Goal: Information Seeking & Learning: Learn about a topic

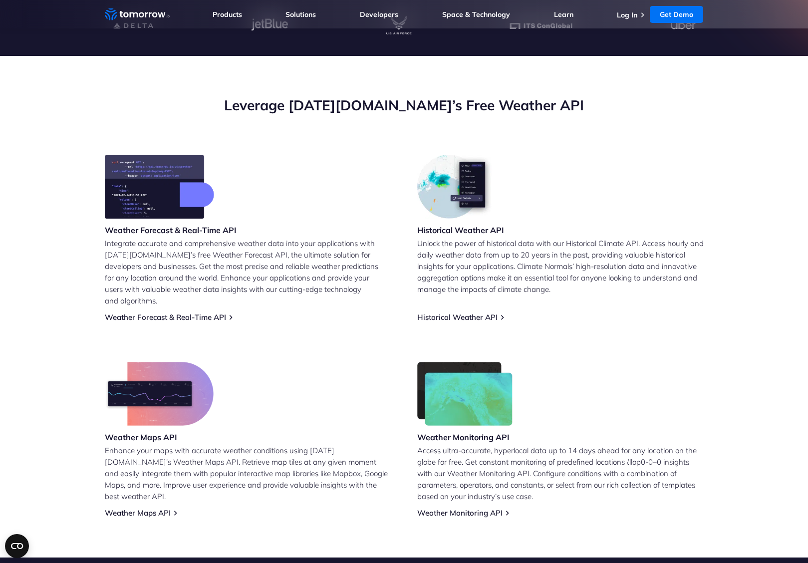
scroll to position [304, 0]
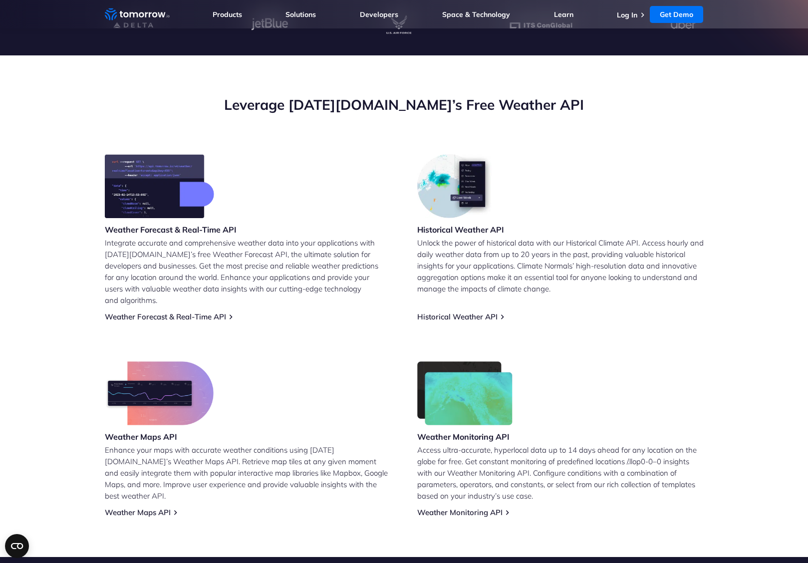
click at [137, 495] on div "Weather Maps API Enhance your maps with accurate weather conditions using Tomor…" at bounding box center [248, 439] width 286 height 156
click at [149, 507] on link "Weather Maps API" at bounding box center [138, 511] width 66 height 9
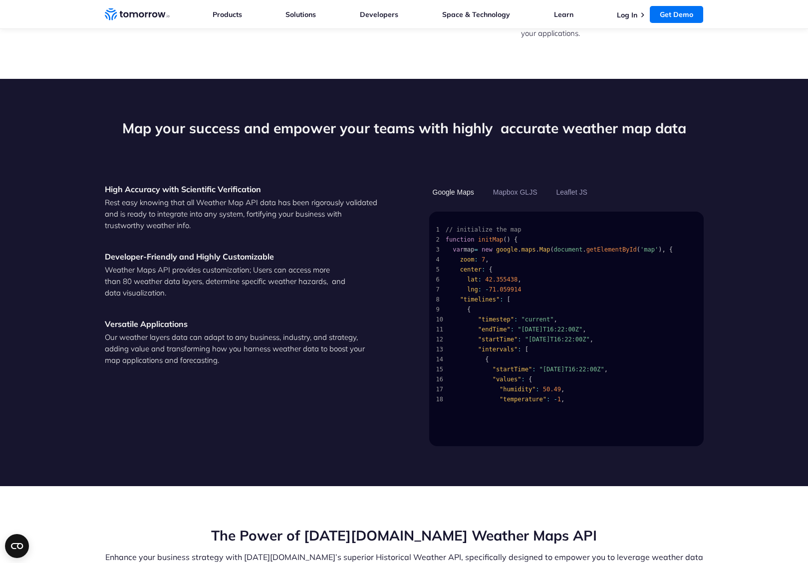
scroll to position [931, 0]
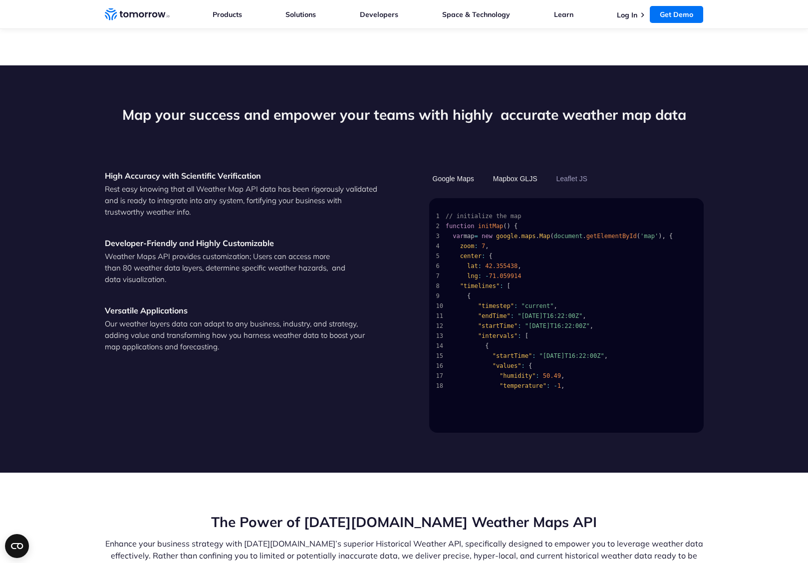
click at [520, 170] on button "Mapbox GLJS" at bounding box center [515, 178] width 51 height 17
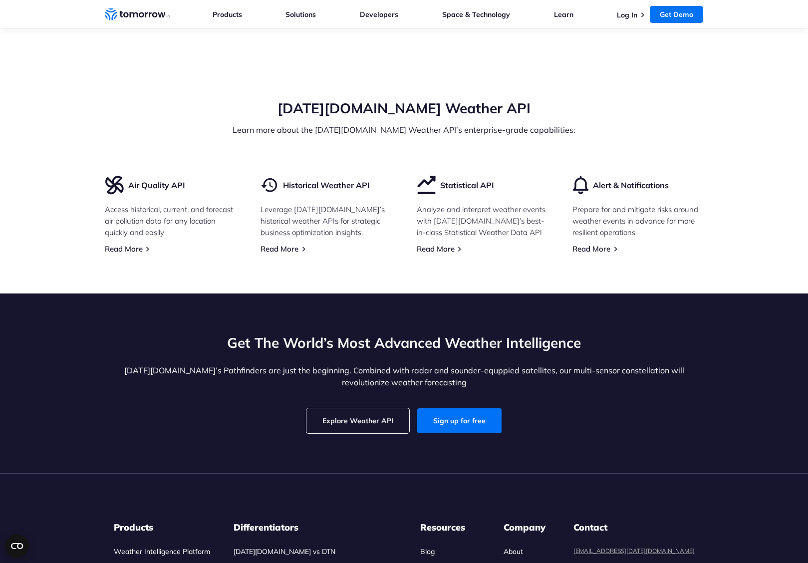
scroll to position [2856, 0]
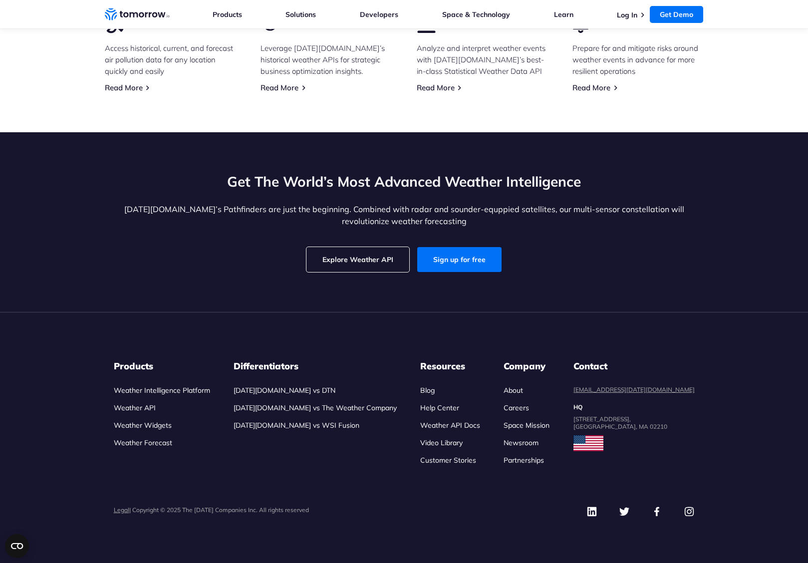
click at [376, 261] on link "Explore Weather API" at bounding box center [357, 259] width 103 height 25
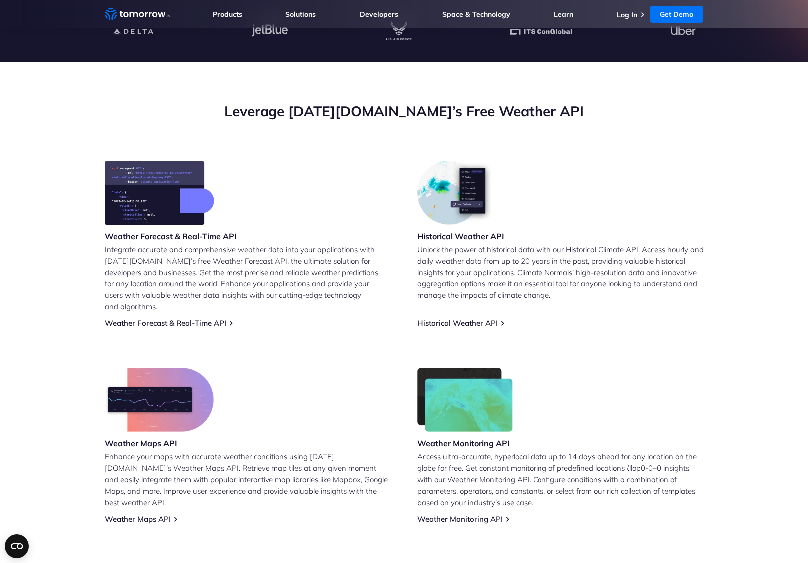
scroll to position [308, 0]
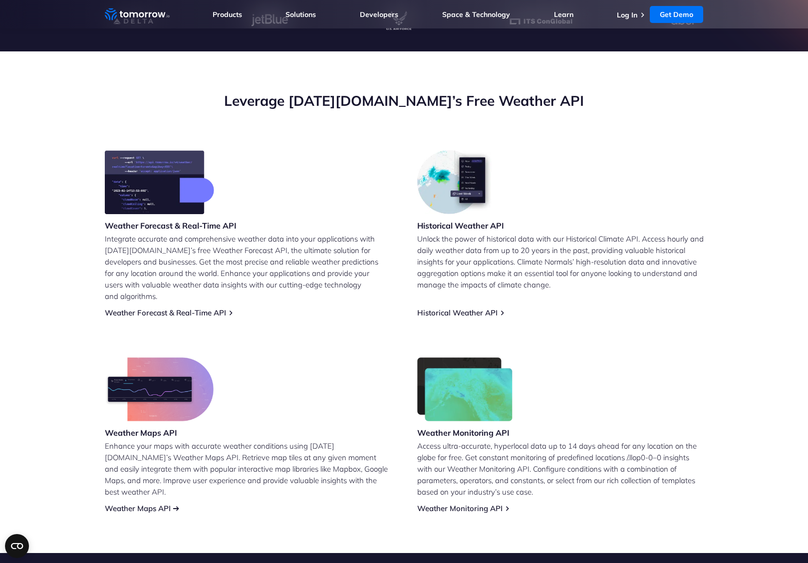
click at [147, 503] on link "Weather Maps API" at bounding box center [138, 507] width 66 height 9
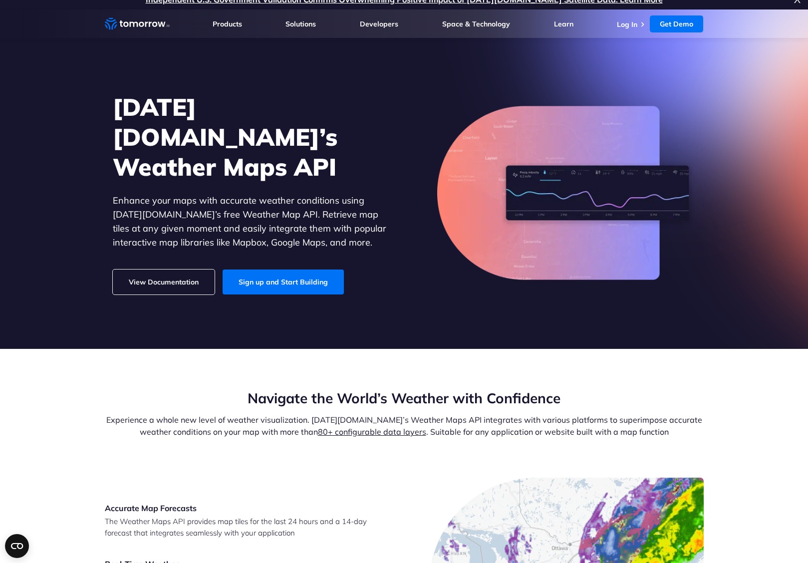
scroll to position [17, 0]
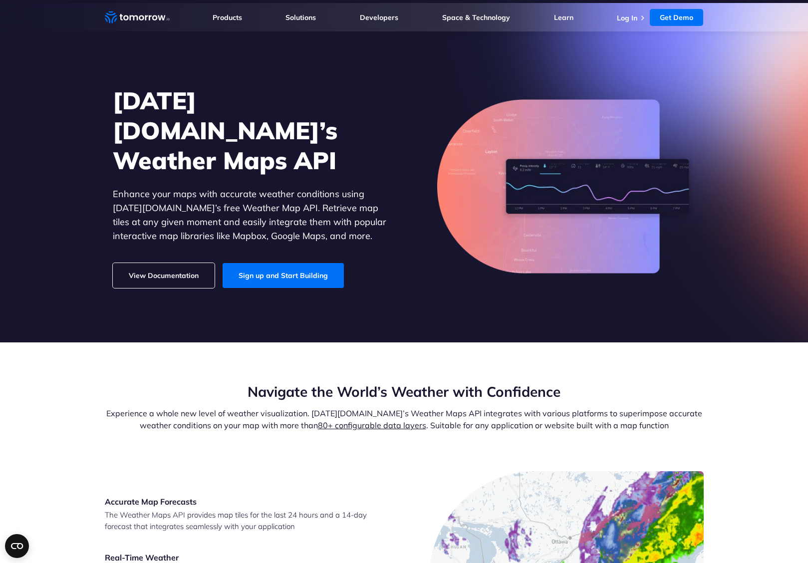
click at [351, 424] on link "80+ configurable data layers" at bounding box center [372, 425] width 108 height 10
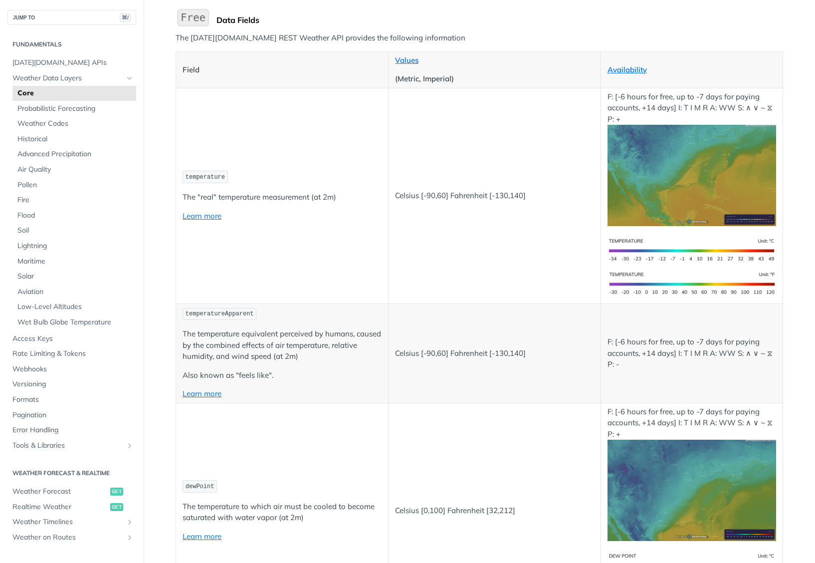
scroll to position [128, 0]
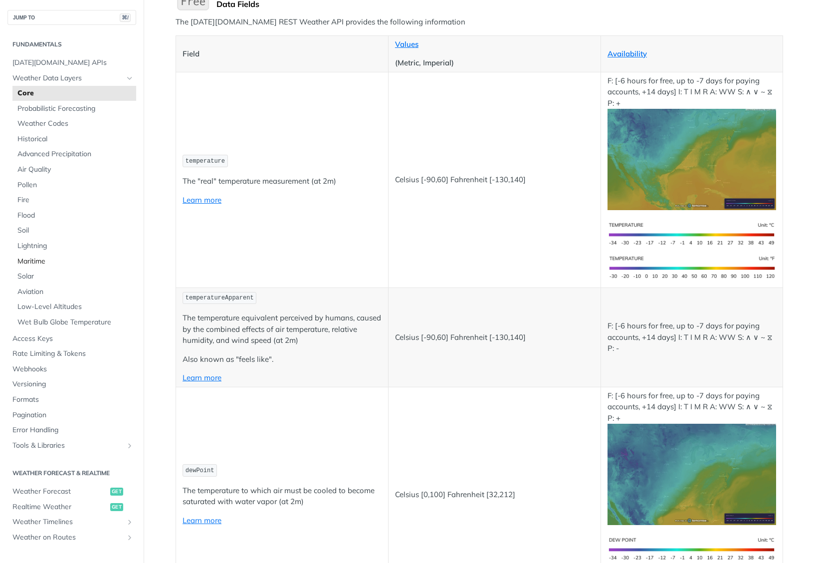
click at [29, 258] on span "Maritime" at bounding box center [75, 261] width 116 height 10
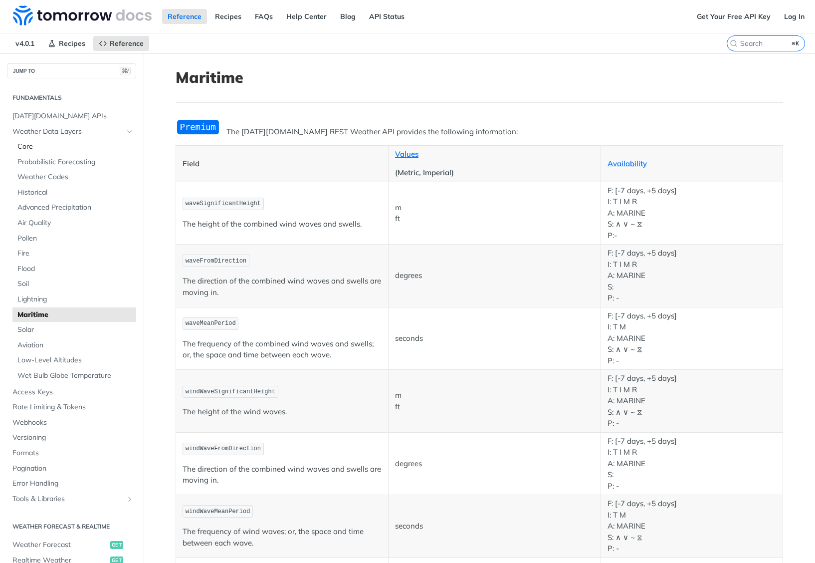
click at [28, 147] on span "Core" at bounding box center [75, 147] width 116 height 10
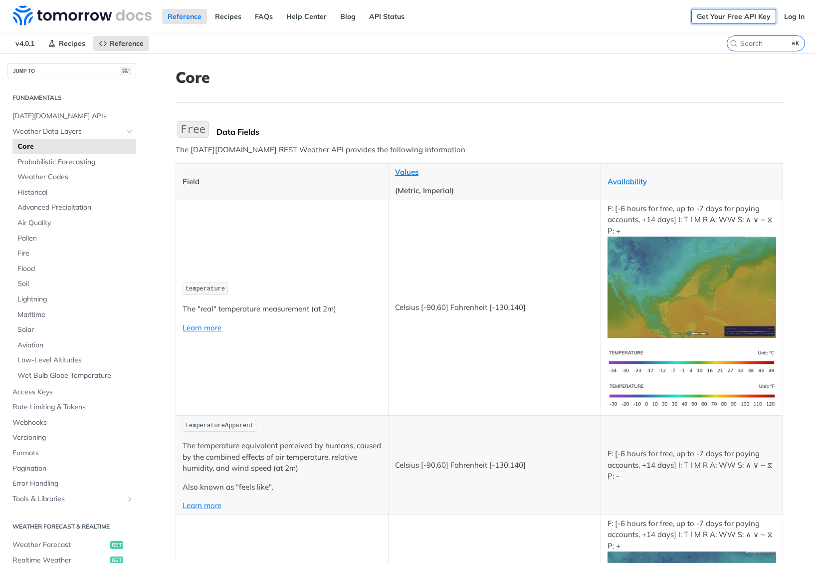
click at [751, 17] on link "Get Your Free API Key" at bounding box center [734, 16] width 85 height 15
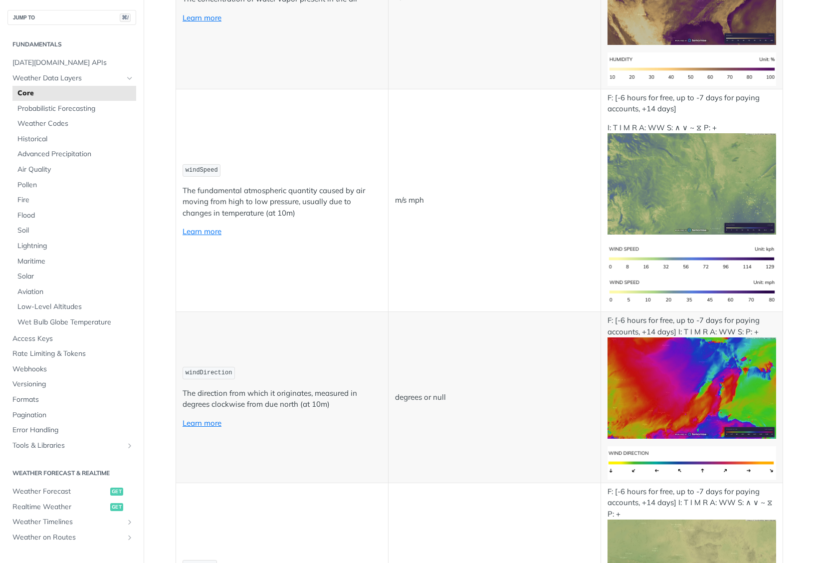
scroll to position [825, 0]
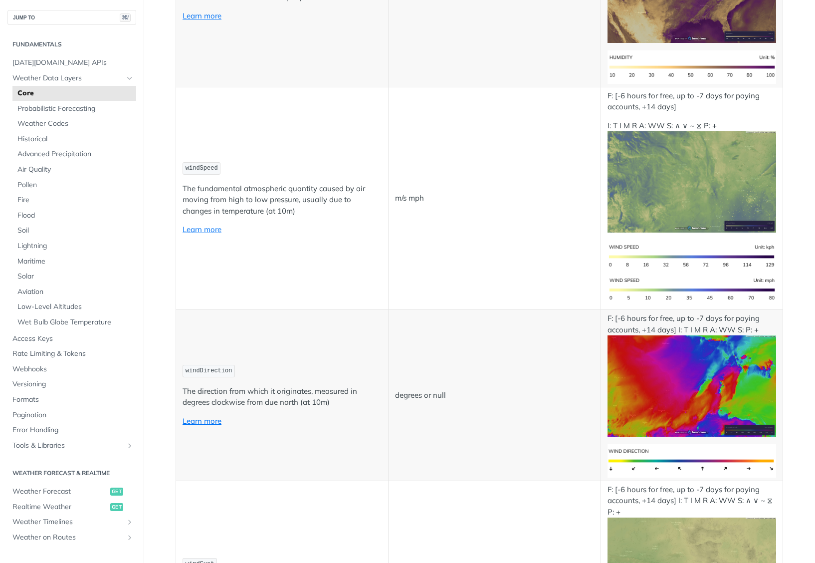
click at [696, 442] on td "F: [-6 hours for free, up to -7 days for paying accounts, +14 days] I: T I M R …" at bounding box center [692, 395] width 182 height 171
click at [677, 401] on img "Expand image" at bounding box center [692, 385] width 169 height 101
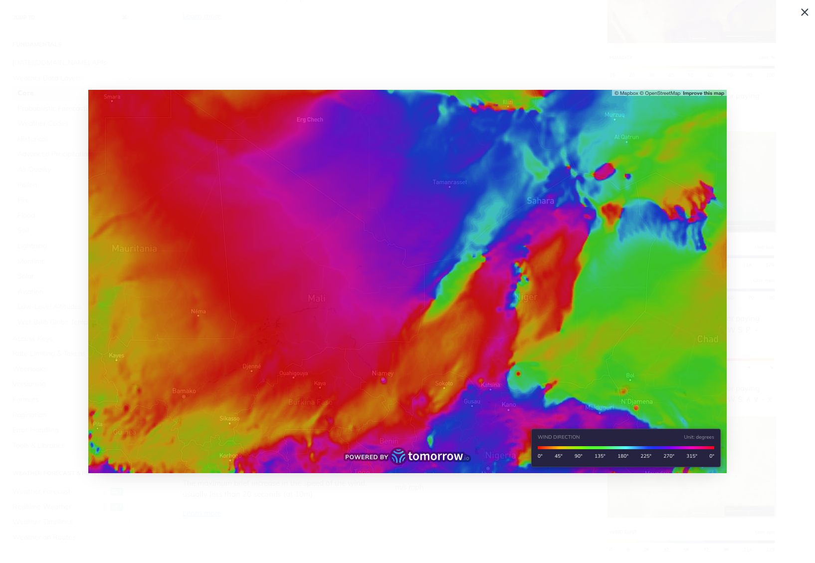
click at [365, 487] on span "Collapse image" at bounding box center [407, 281] width 815 height 563
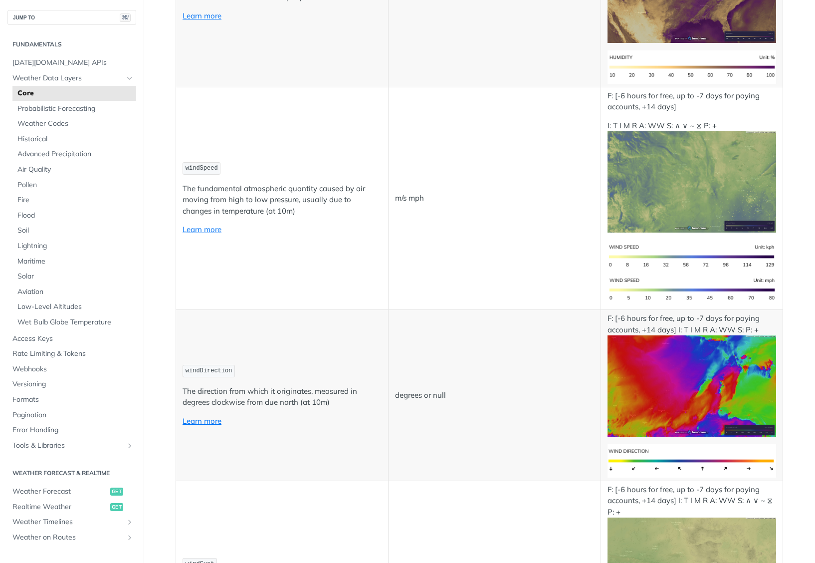
click at [608, 477] on img "Expand image" at bounding box center [692, 460] width 169 height 33
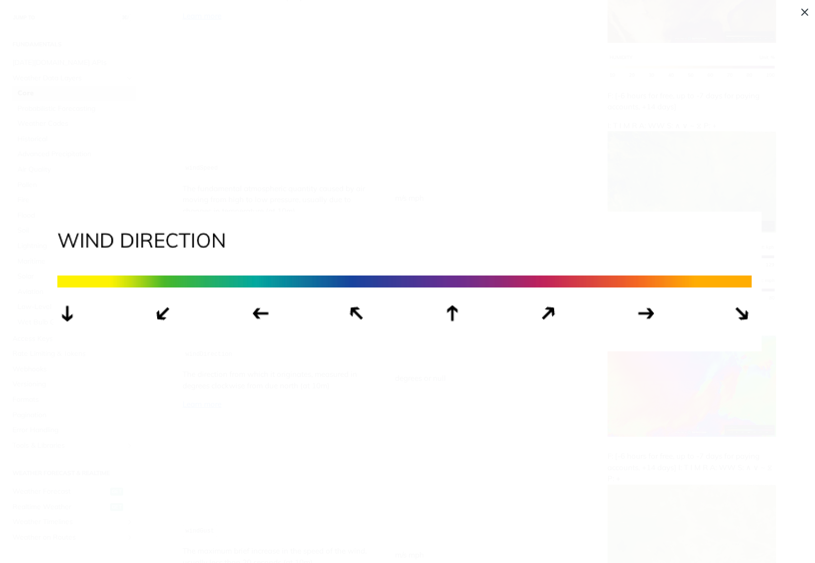
click at [440, 437] on span "Collapse image" at bounding box center [407, 281] width 815 height 563
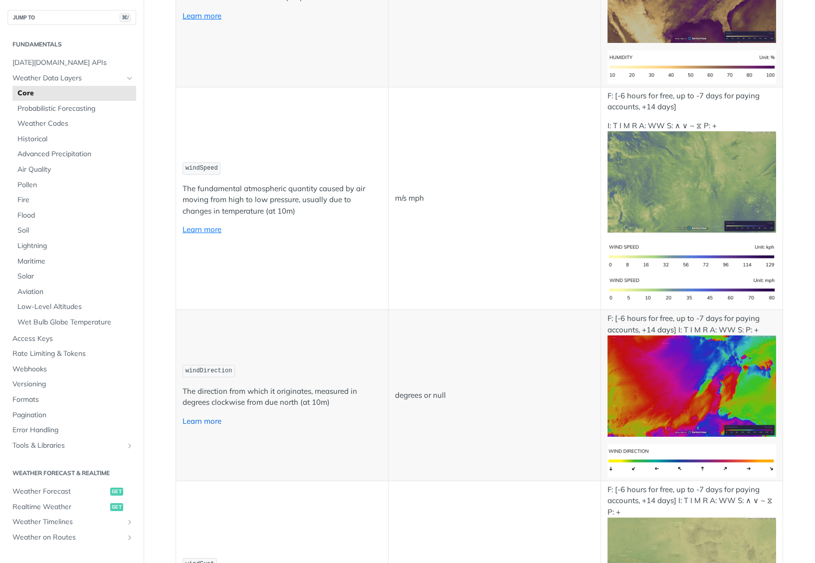
click at [210, 420] on link "Learn more" at bounding box center [202, 420] width 39 height 9
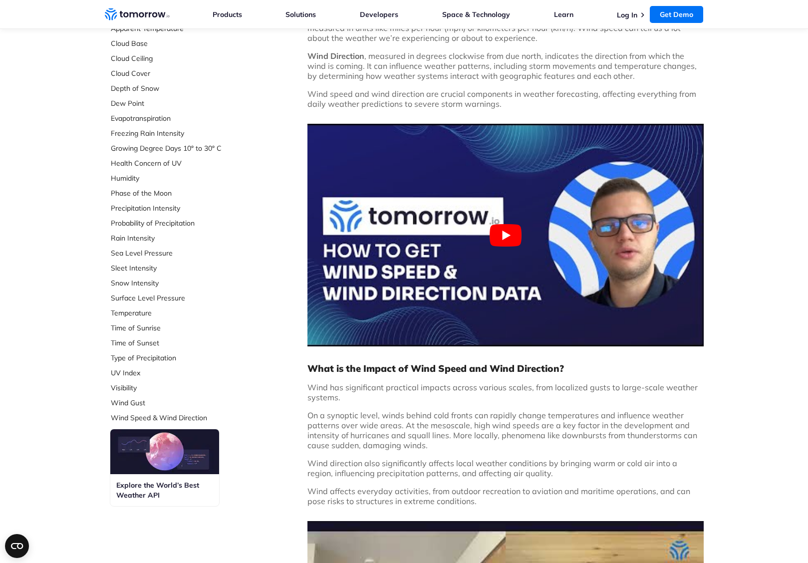
scroll to position [190, 0]
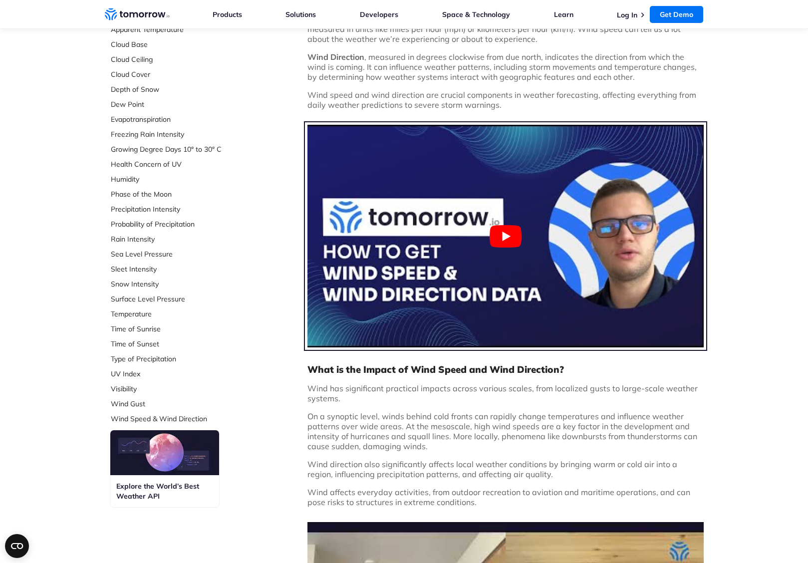
click at [502, 238] on button "Play Youtube video" at bounding box center [505, 236] width 396 height 223
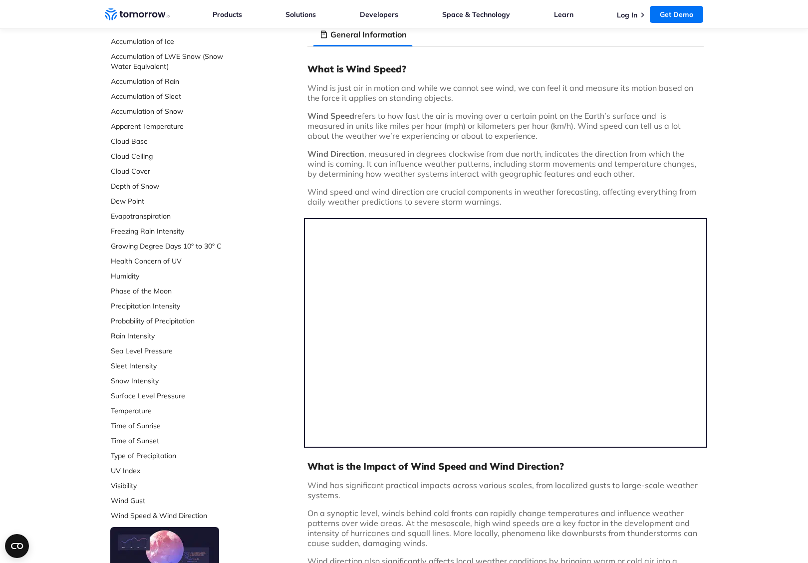
scroll to position [0, 0]
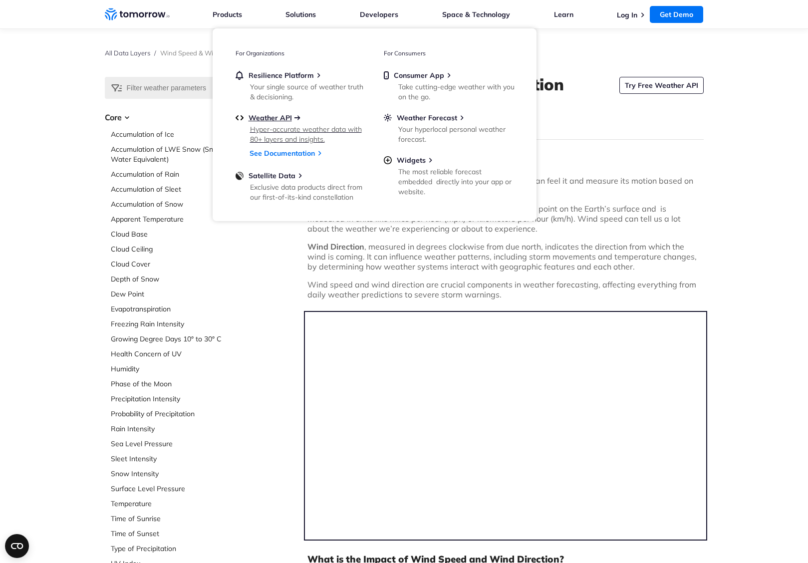
click at [278, 120] on span "Weather API" at bounding box center [269, 117] width 43 height 9
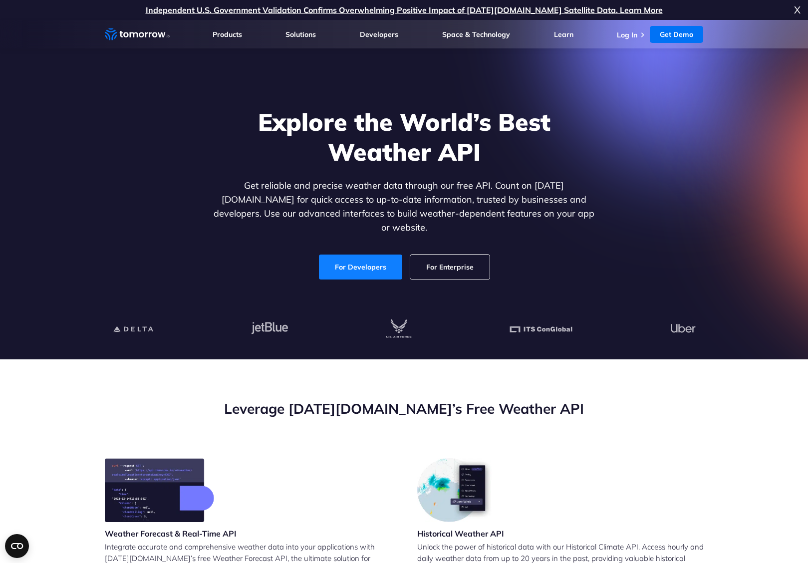
click at [359, 256] on link "For Developers" at bounding box center [360, 266] width 83 height 25
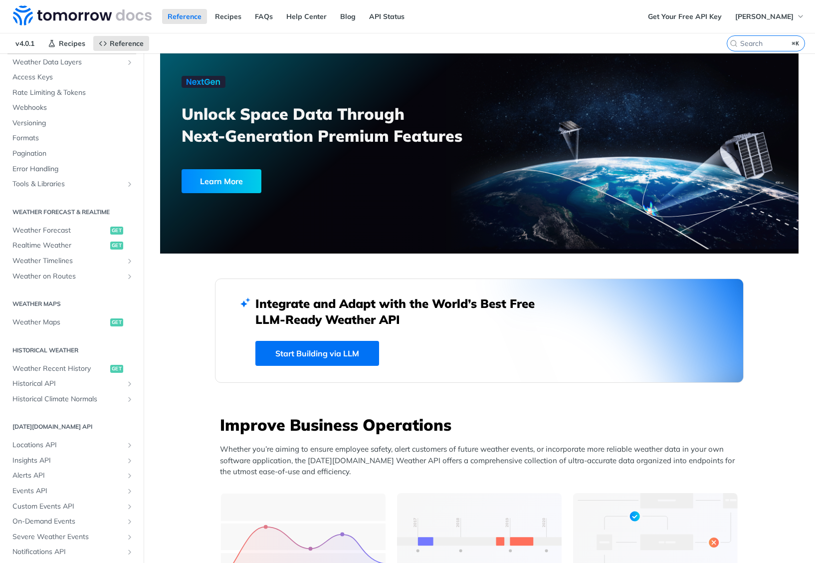
scroll to position [41, 0]
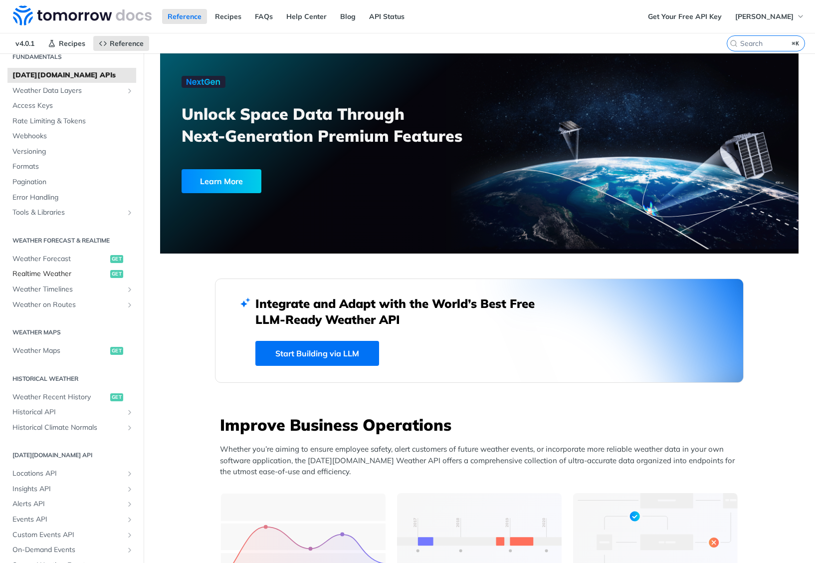
click at [48, 273] on span "Realtime Weather" at bounding box center [59, 274] width 95 height 10
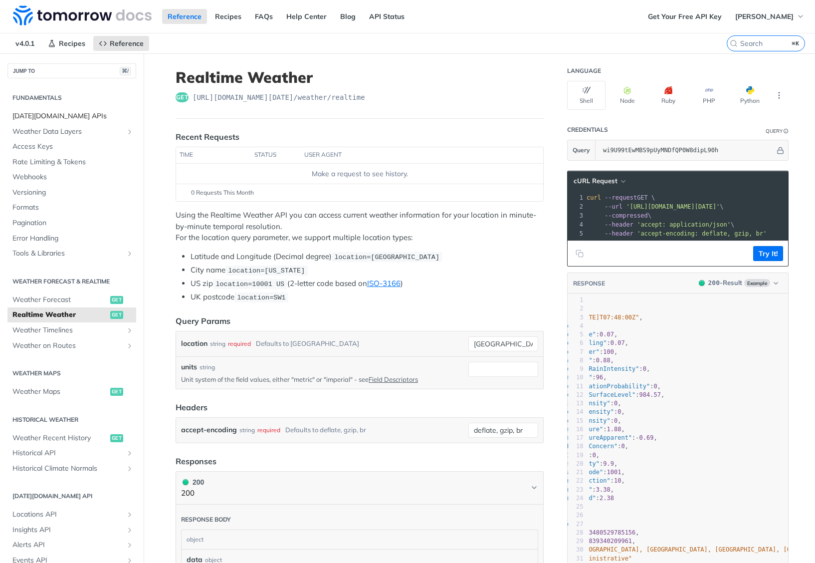
click at [37, 115] on span "[DATE][DOMAIN_NAME] APIs" at bounding box center [72, 116] width 121 height 10
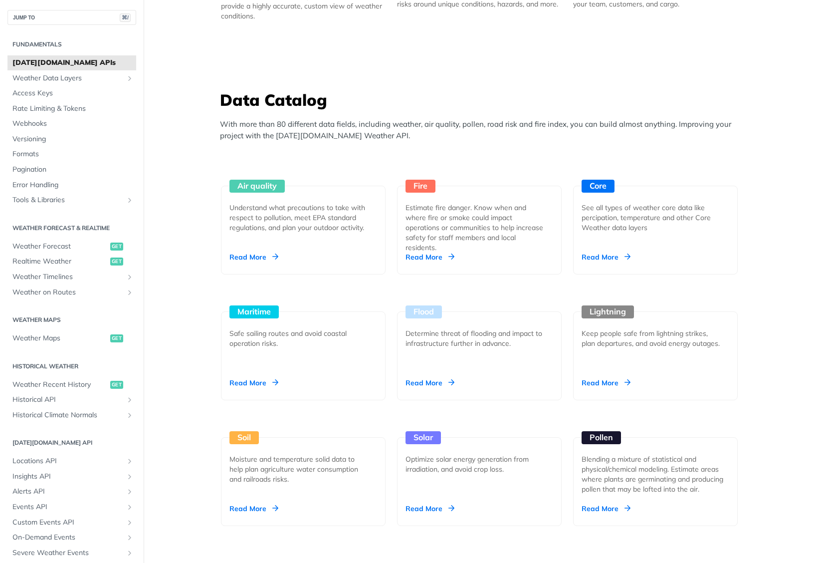
scroll to position [813, 0]
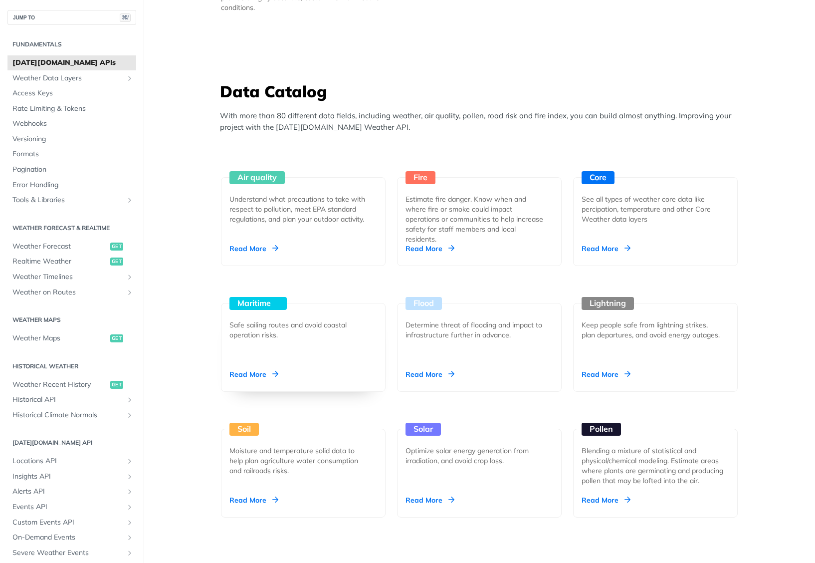
click at [268, 372] on div "Read More" at bounding box center [254, 374] width 49 height 10
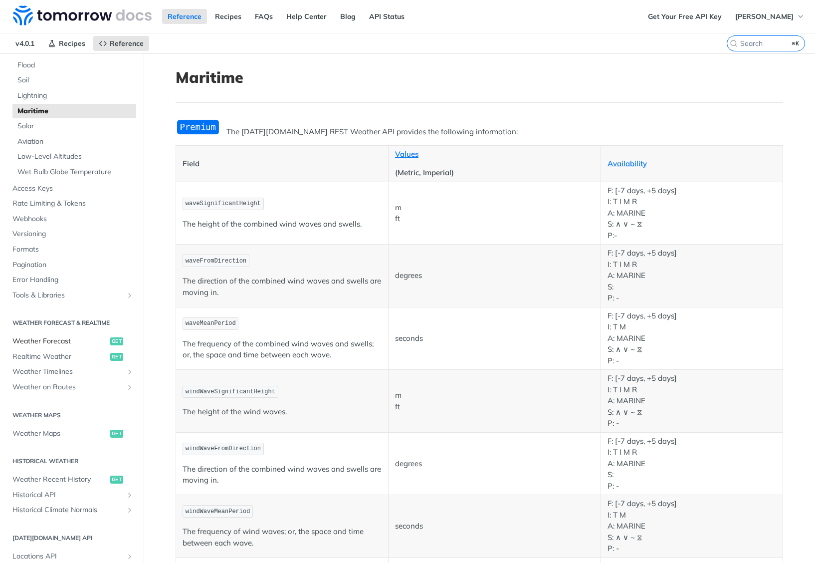
scroll to position [222, 0]
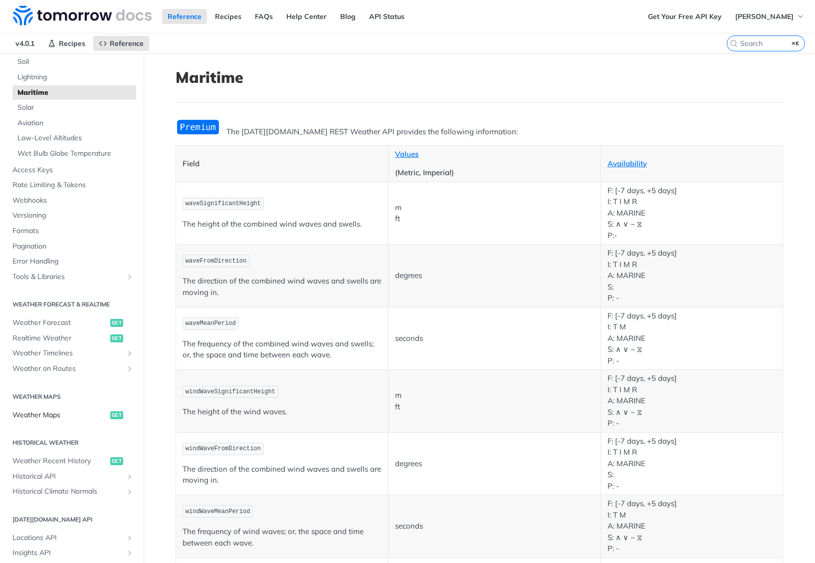
click at [47, 415] on span "Weather Maps" at bounding box center [59, 415] width 95 height 10
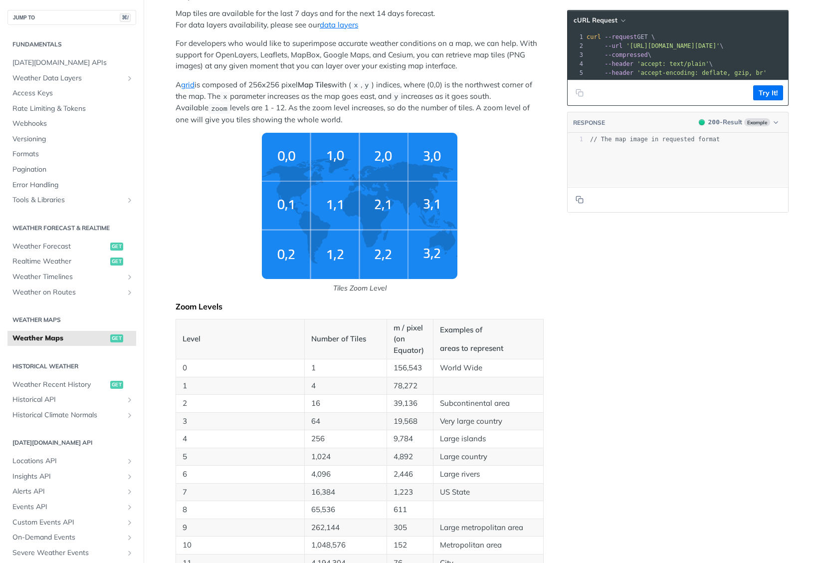
scroll to position [216, 0]
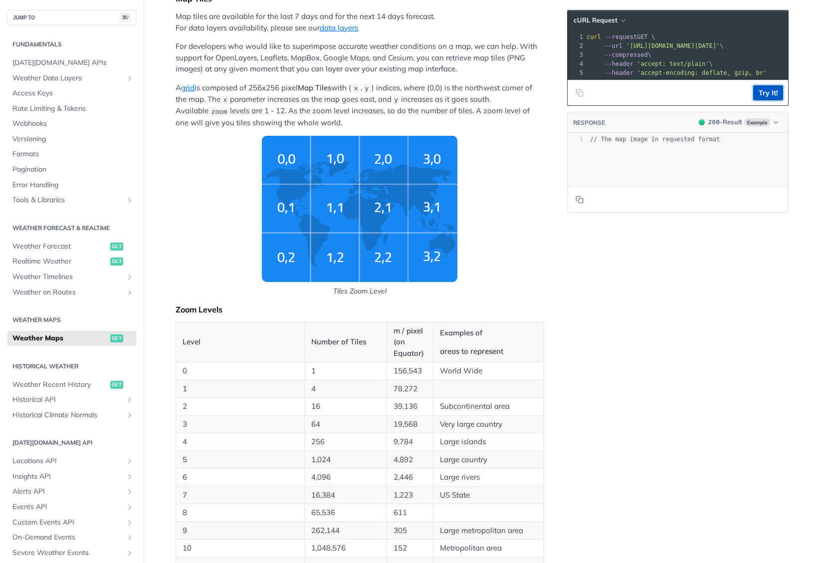
click at [767, 100] on button "Try It!" at bounding box center [768, 92] width 30 height 15
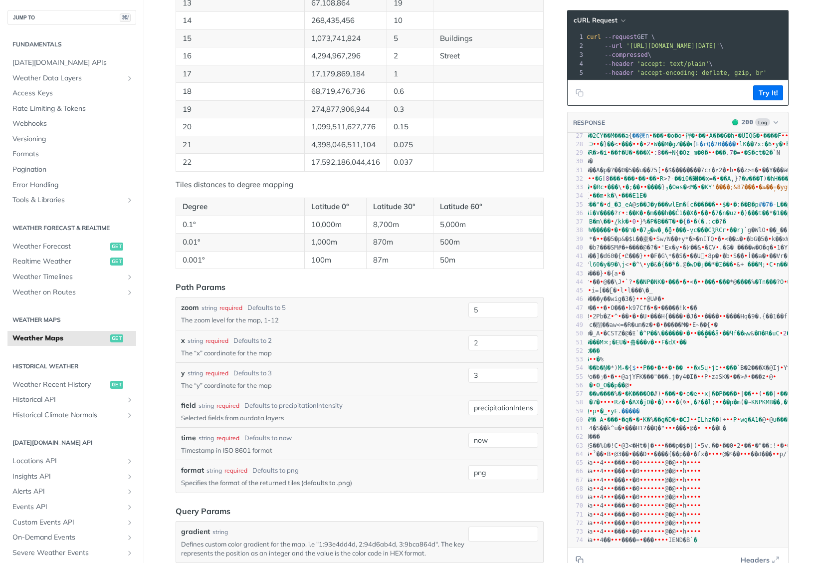
scroll to position [820, 0]
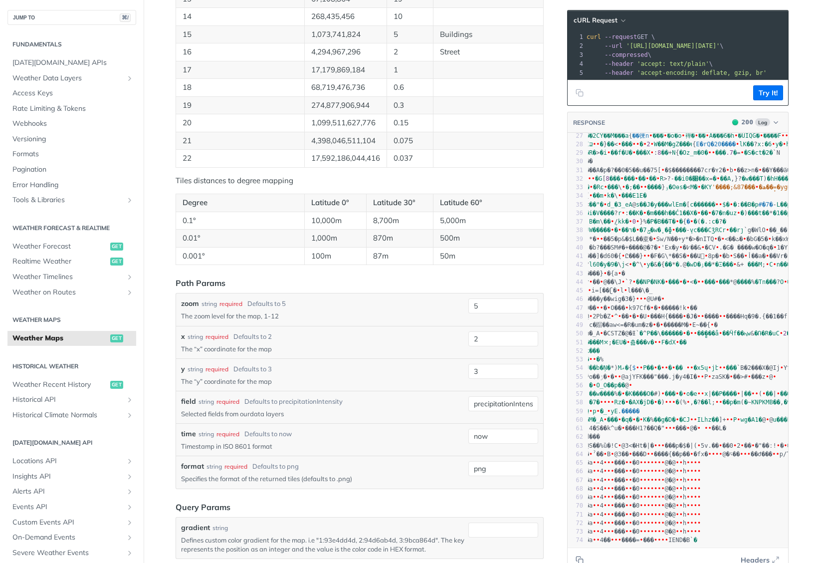
click at [271, 410] on link "data layers" at bounding box center [267, 414] width 34 height 8
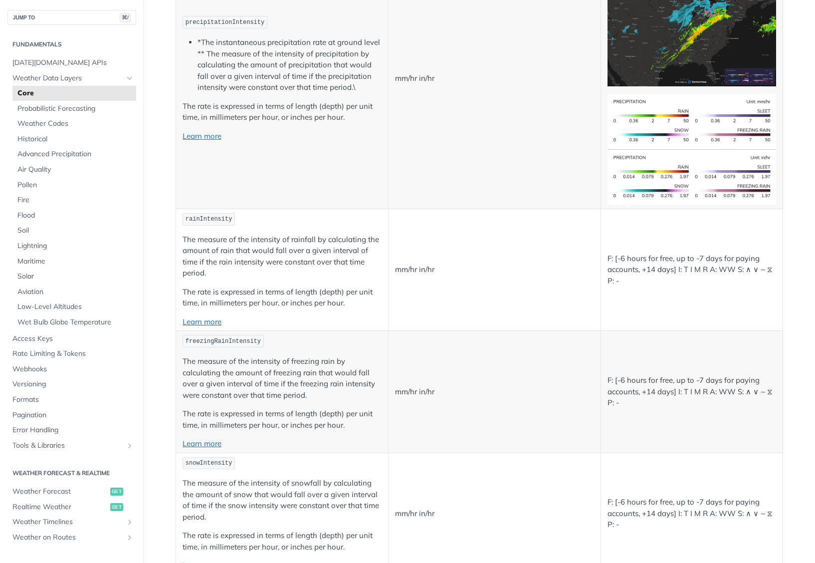
scroll to position [994, 0]
